Goal: Check status: Check status

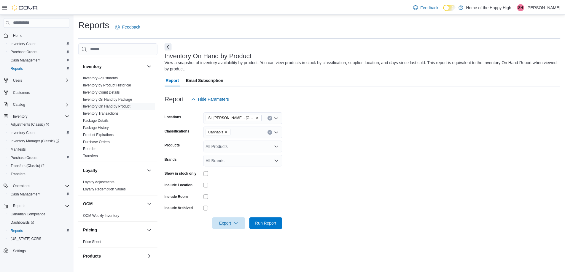
scroll to position [1, 0]
click at [111, 142] on span "Purchase Orders" at bounding box center [118, 141] width 75 height 7
click at [89, 142] on link "Purchase Orders" at bounding box center [97, 141] width 27 height 4
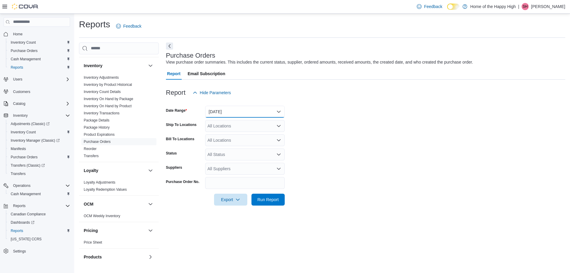
click at [260, 112] on button "Yesterday" at bounding box center [245, 112] width 80 height 12
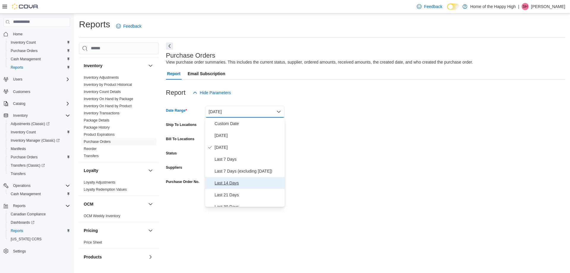
click at [240, 177] on button "Last 14 Days" at bounding box center [245, 183] width 80 height 12
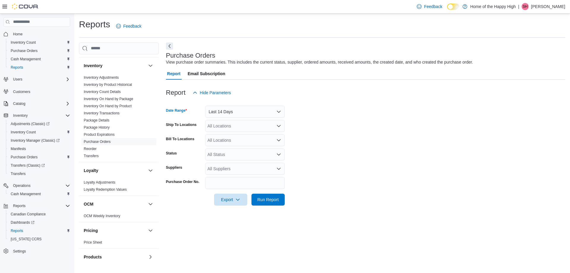
click at [236, 129] on div "All Locations" at bounding box center [245, 126] width 80 height 12
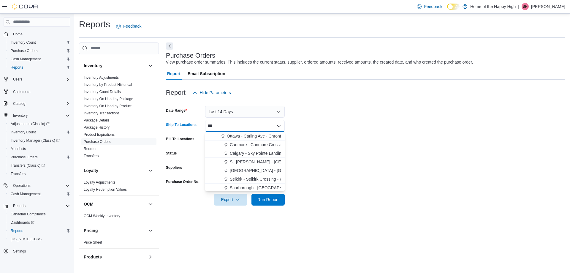
type input "***"
click at [246, 160] on span "St. [PERSON_NAME] - [GEOGRAPHIC_DATA] - Fire & Flower" at bounding box center [288, 162] width 116 height 6
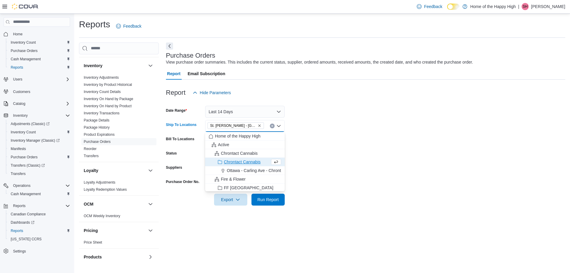
click at [333, 175] on form "Date Range Last 14 Days Ship To Locations St. Albert - Inglewood Square - Fire …" at bounding box center [365, 152] width 399 height 107
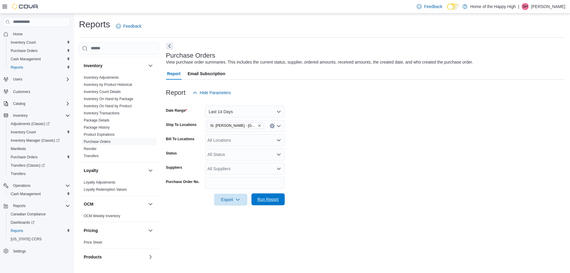
click at [258, 196] on span "Run Report" at bounding box center [267, 199] width 21 height 6
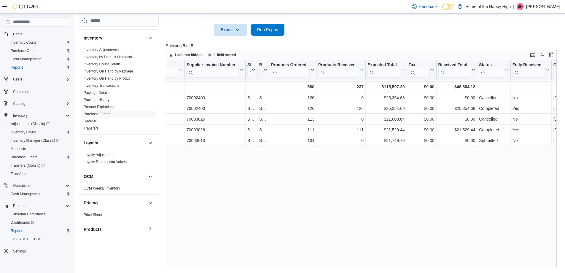
scroll to position [0, 331]
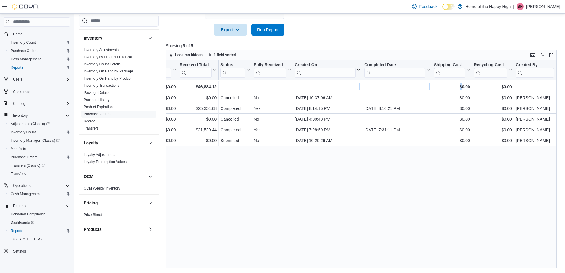
drag, startPoint x: 462, startPoint y: 264, endPoint x: 355, endPoint y: 262, distance: 106.9
click at [355, 262] on div "PO # Click to view column header actions Supplier Sorted ascending . Click to v…" at bounding box center [363, 164] width 395 height 208
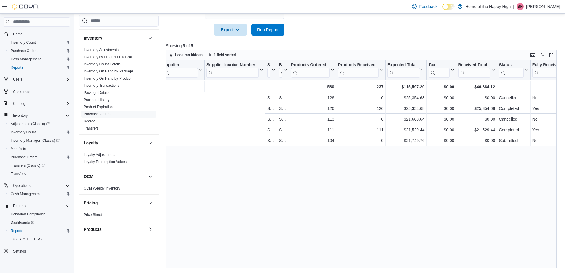
scroll to position [0, 0]
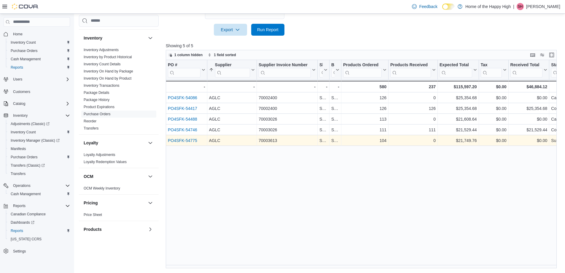
click at [193, 142] on link "PO4SFK-54775" at bounding box center [182, 140] width 29 height 5
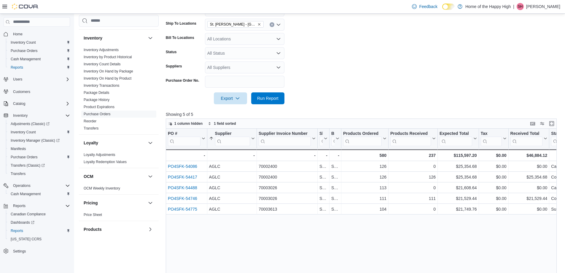
scroll to position [119, 0]
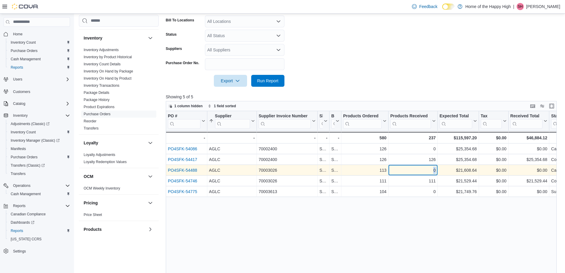
drag, startPoint x: 428, startPoint y: 169, endPoint x: 437, endPoint y: 171, distance: 8.9
click at [437, 171] on div "0 - Products Received, column 7, row 3" at bounding box center [413, 170] width 49 height 11
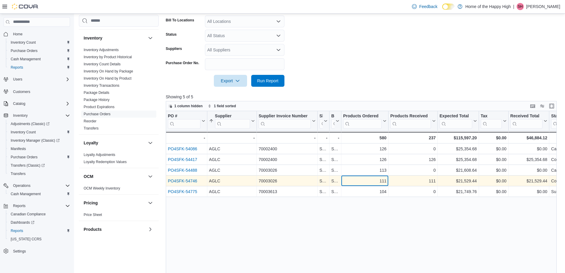
click at [380, 182] on div "111" at bounding box center [364, 180] width 43 height 7
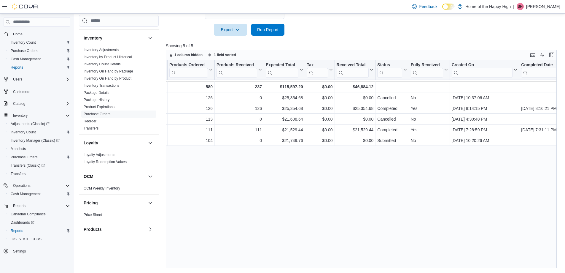
scroll to position [0, 120]
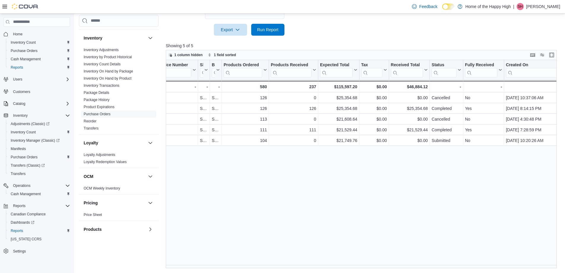
click at [313, 198] on div "PO # Click to view column header actions Supplier Sorted ascending . Click to v…" at bounding box center [363, 164] width 395 height 208
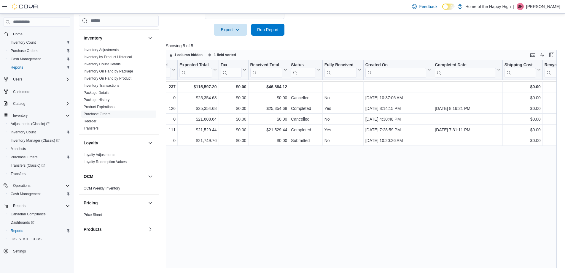
scroll to position [0, 243]
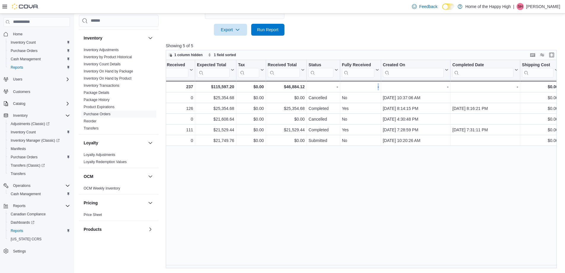
drag, startPoint x: 368, startPoint y: 265, endPoint x: 434, endPoint y: 273, distance: 66.4
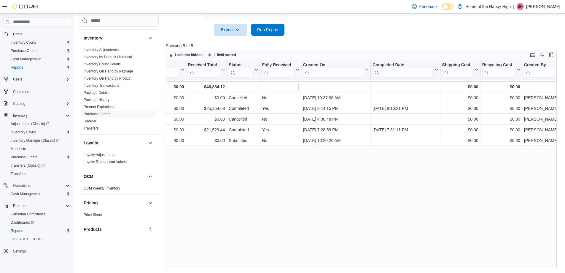
scroll to position [0, 331]
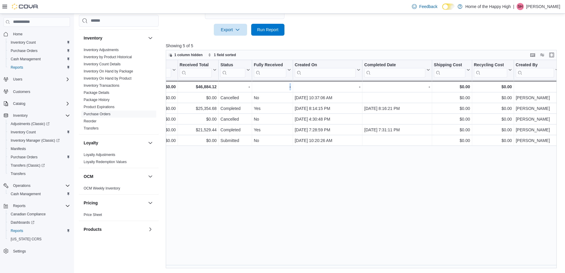
click at [324, 200] on div "PO # Click to view column header actions Supplier Sorted ascending . Click to v…" at bounding box center [363, 164] width 395 height 208
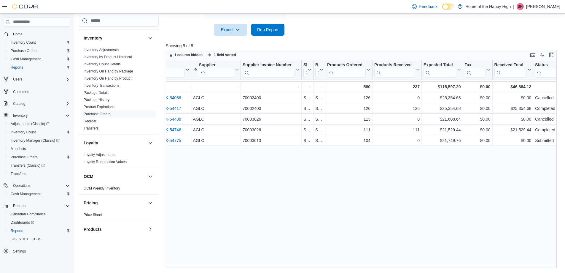
scroll to position [0, 0]
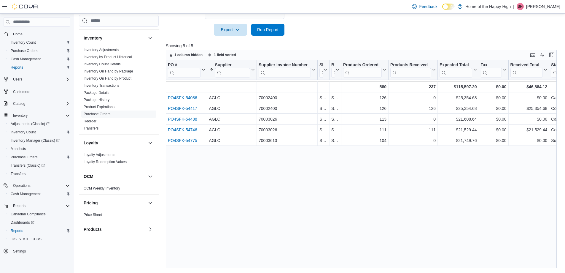
click at [392, 170] on div "PO # Click to view column header actions Supplier Sorted ascending . Click to v…" at bounding box center [363, 164] width 395 height 208
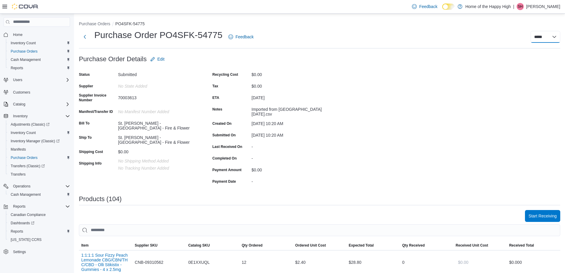
click at [560, 36] on select "**********" at bounding box center [546, 37] width 30 height 12
drag, startPoint x: 258, startPoint y: 111, endPoint x: 282, endPoint y: 111, distance: 23.7
click at [282, 111] on div "Imported from [GEOGRAPHIC_DATA] [DATE].csv" at bounding box center [292, 110] width 80 height 12
click at [316, 122] on div "[DATE] 10:20 AM" at bounding box center [292, 122] width 80 height 7
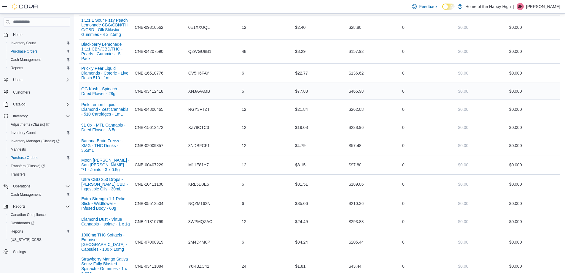
scroll to position [267, 0]
